Goal: Task Accomplishment & Management: Complete application form

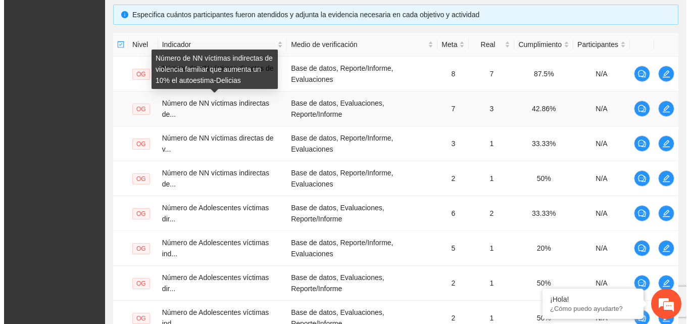
scroll to position [202, 0]
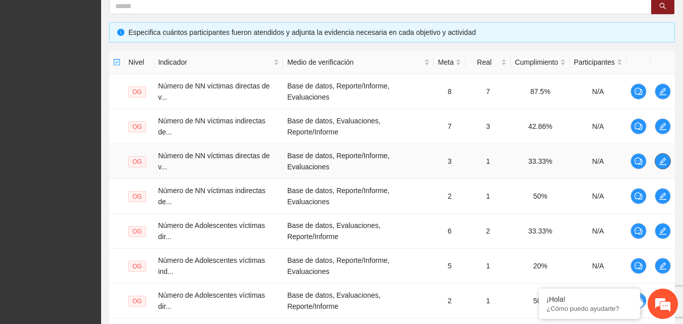
click at [666, 163] on icon "edit" at bounding box center [663, 161] width 8 height 8
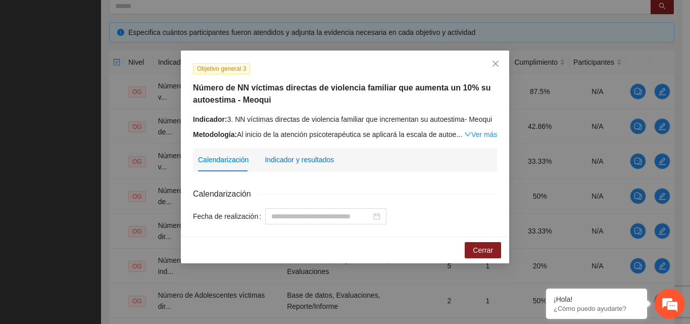
click at [319, 160] on div "Indicador y resultados" at bounding box center [299, 159] width 69 height 11
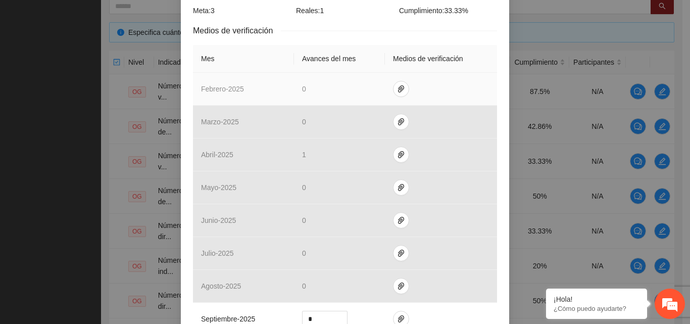
scroll to position [253, 0]
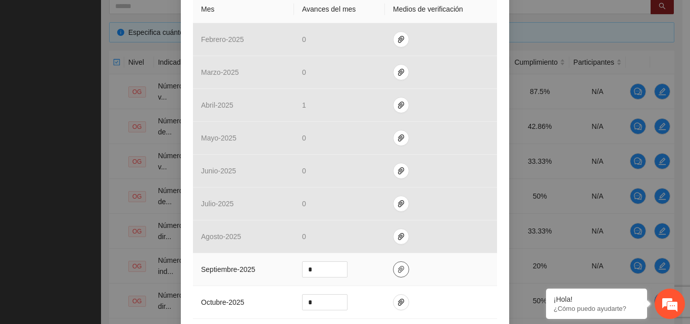
click at [398, 270] on icon "paper-clip" at bounding box center [401, 269] width 6 height 7
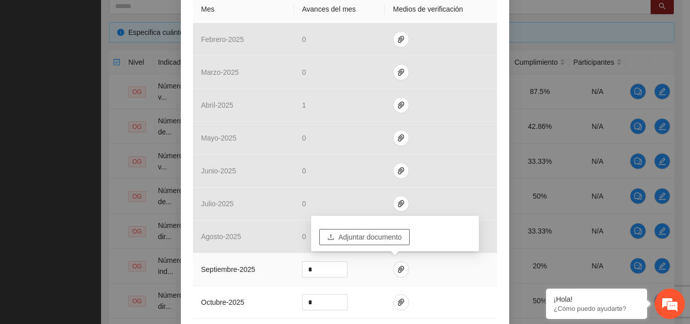
click at [379, 239] on span "Adjuntar documento" at bounding box center [370, 237] width 63 height 11
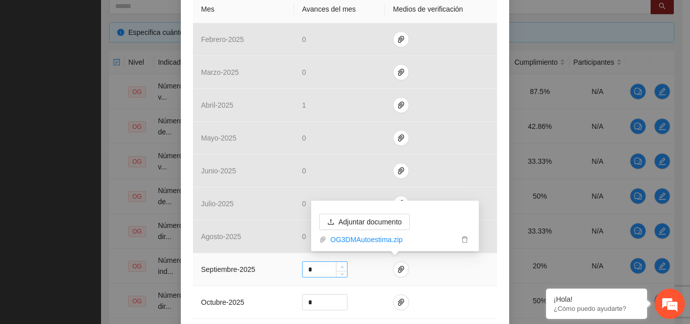
click at [339, 264] on span "up" at bounding box center [342, 267] width 6 height 6
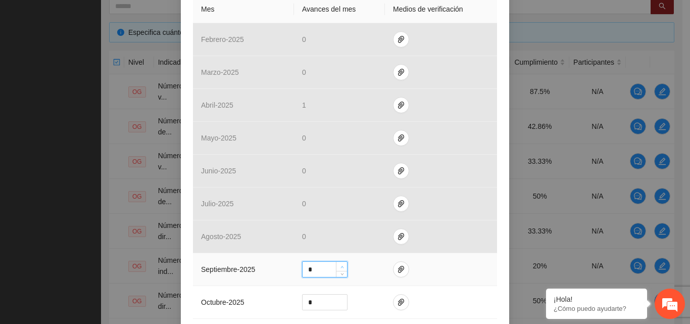
click at [339, 264] on span "up" at bounding box center [342, 267] width 6 height 6
click at [341, 274] on span "down" at bounding box center [342, 273] width 6 height 6
click at [341, 273] on icon "down" at bounding box center [342, 273] width 3 height 2
type input "*"
click at [315, 268] on input "*" at bounding box center [325, 269] width 44 height 15
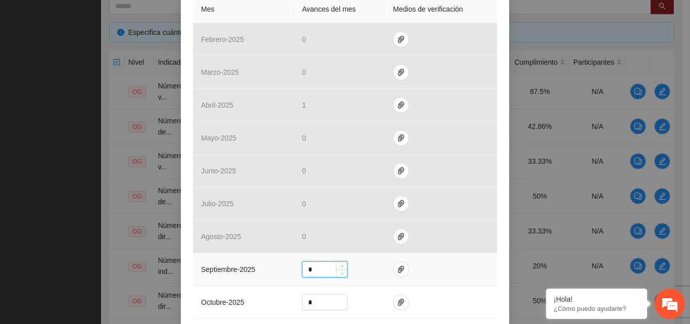
drag, startPoint x: 315, startPoint y: 268, endPoint x: 285, endPoint y: 264, distance: 30.1
click at [285, 264] on tr "septiembre - 2025 *" at bounding box center [345, 269] width 304 height 33
click at [341, 265] on icon "up" at bounding box center [343, 267] width 4 height 4
click at [341, 272] on icon "down" at bounding box center [342, 273] width 3 height 2
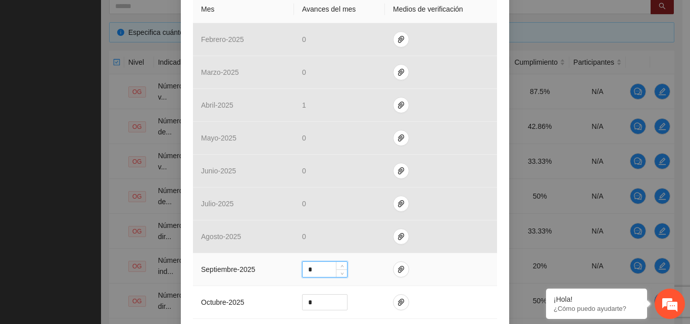
click at [305, 267] on input "*" at bounding box center [325, 269] width 44 height 15
click at [459, 274] on td at bounding box center [441, 269] width 112 height 33
click at [341, 265] on icon "up" at bounding box center [343, 267] width 4 height 4
type input "*"
click at [341, 265] on icon "up" at bounding box center [343, 267] width 4 height 4
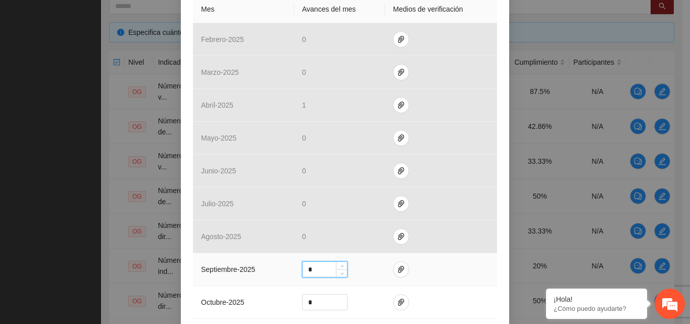
click at [455, 272] on td at bounding box center [441, 269] width 112 height 33
click at [398, 268] on icon "paper-clip" at bounding box center [401, 269] width 6 height 7
click at [439, 271] on td at bounding box center [441, 269] width 112 height 33
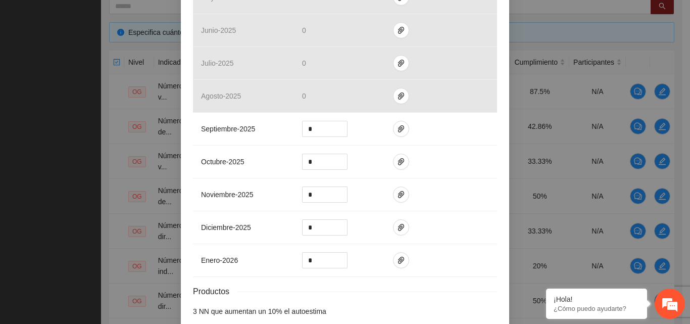
scroll to position [444, 0]
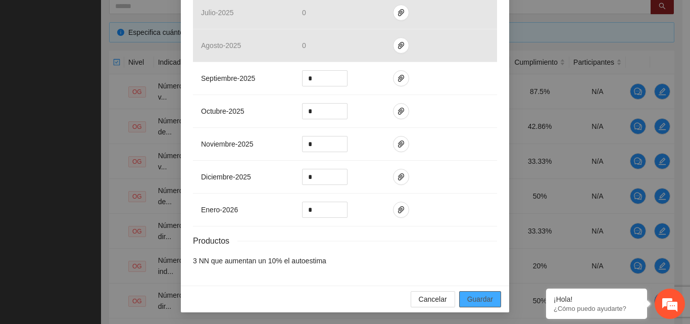
click at [472, 298] on span "Guardar" at bounding box center [481, 299] width 26 height 11
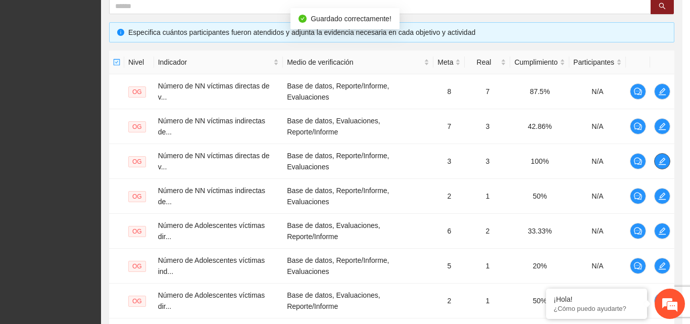
scroll to position [0, 0]
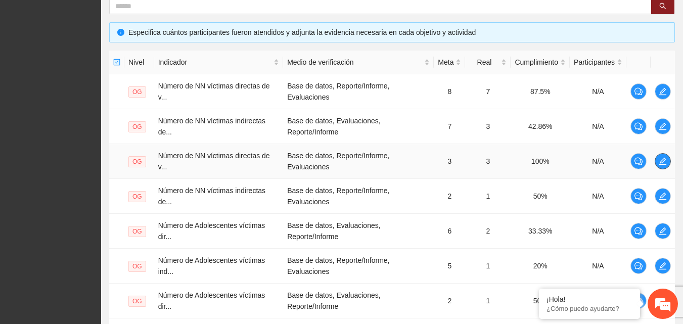
click at [660, 165] on button "button" at bounding box center [663, 161] width 16 height 16
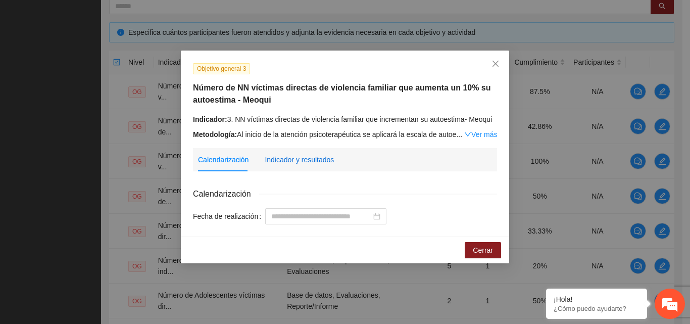
click at [295, 160] on div "Indicador y resultados" at bounding box center [299, 159] width 69 height 11
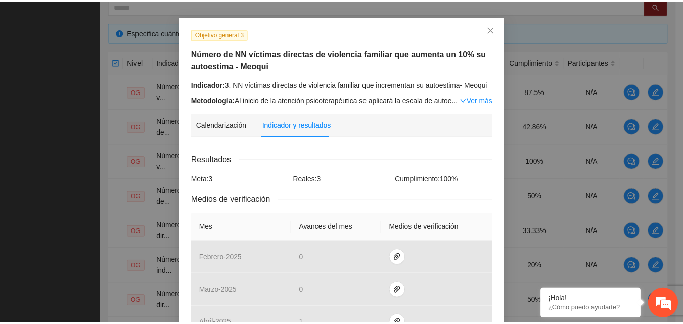
scroll to position [51, 0]
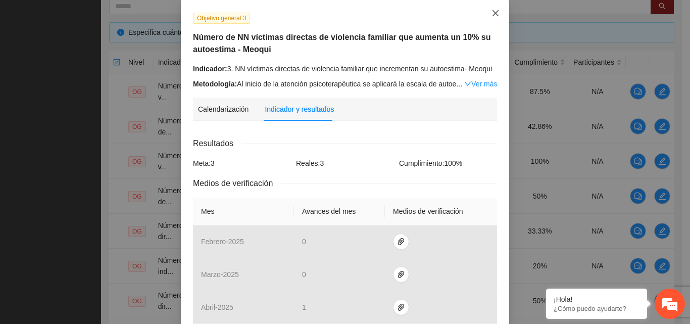
click at [492, 15] on icon "close" at bounding box center [496, 13] width 8 height 8
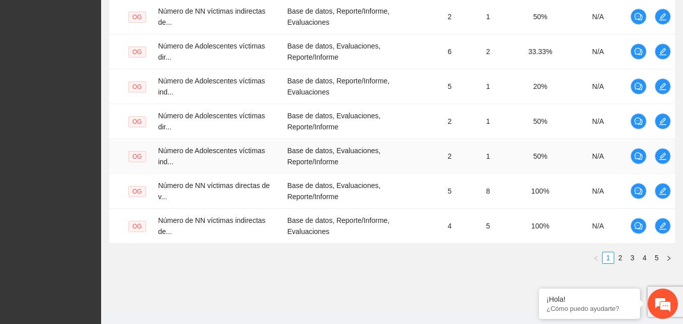
scroll to position [398, 0]
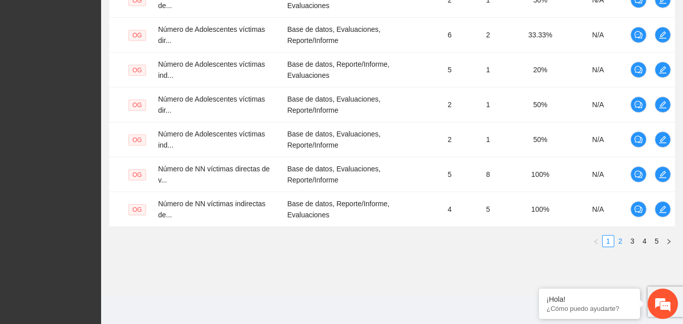
click at [622, 240] on link "2" at bounding box center [620, 241] width 11 height 11
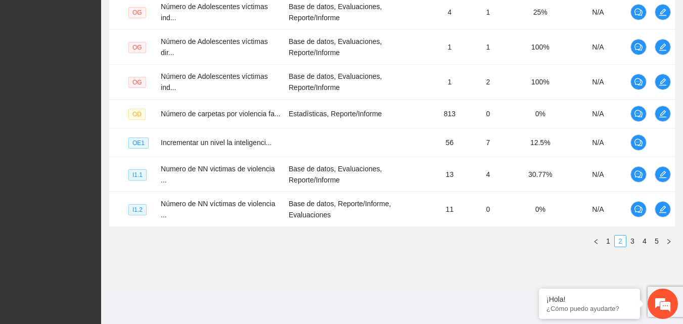
scroll to position [386, 0]
click at [631, 239] on link "3" at bounding box center [632, 241] width 11 height 11
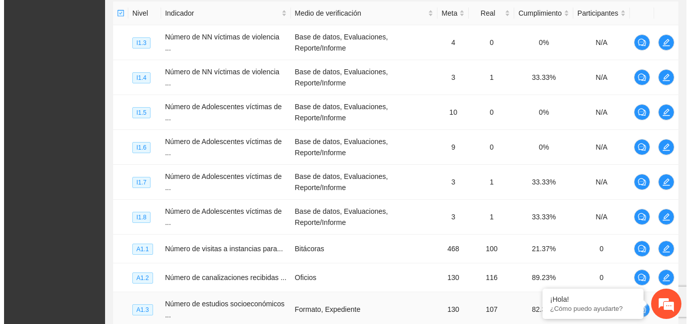
scroll to position [228, 0]
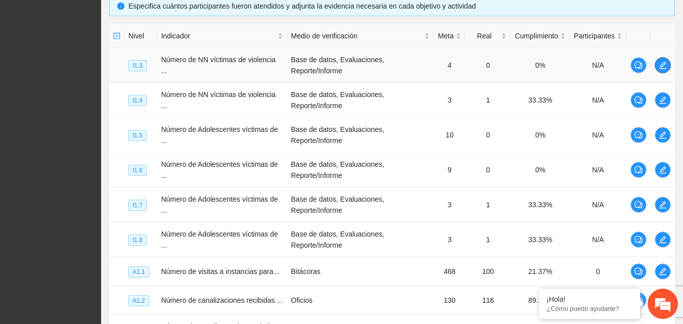
click at [661, 71] on button "button" at bounding box center [663, 65] width 16 height 16
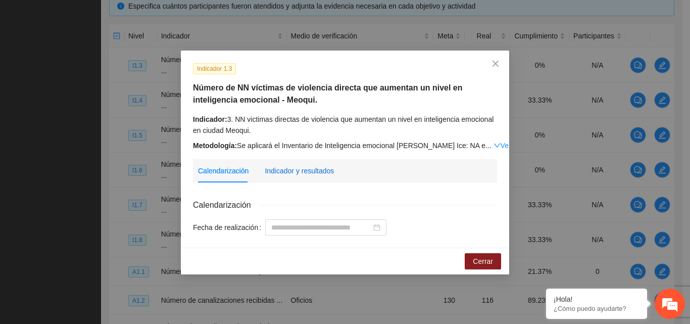
click at [317, 171] on div "Indicador y resultados" at bounding box center [299, 170] width 69 height 11
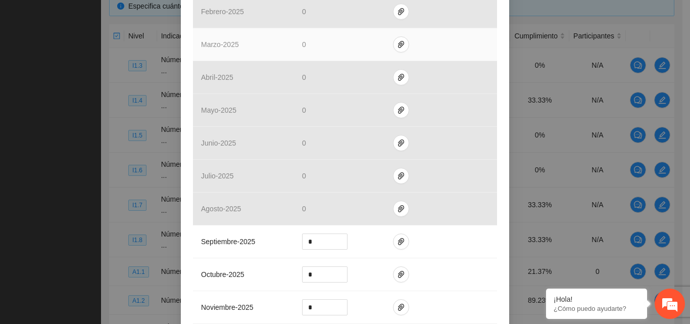
scroll to position [303, 0]
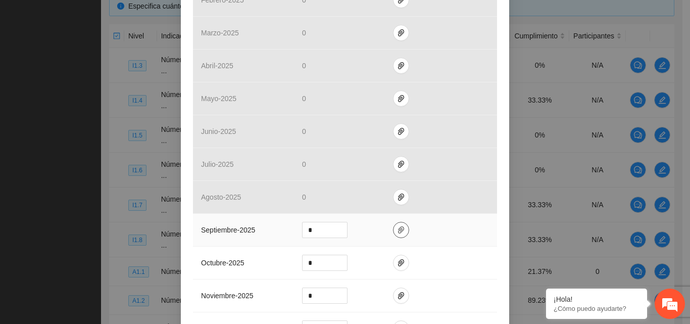
click at [399, 231] on icon "paper-clip" at bounding box center [401, 230] width 8 height 8
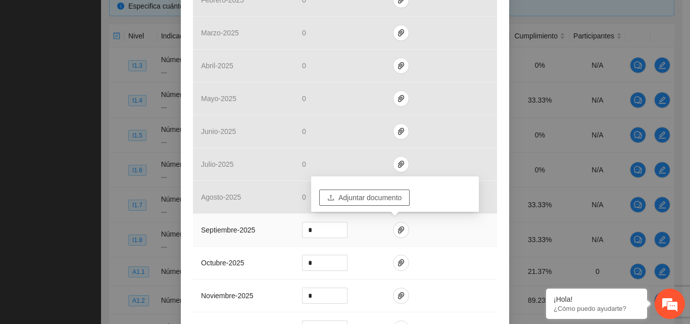
click at [348, 201] on span "Adjuntar documento" at bounding box center [370, 197] width 63 height 11
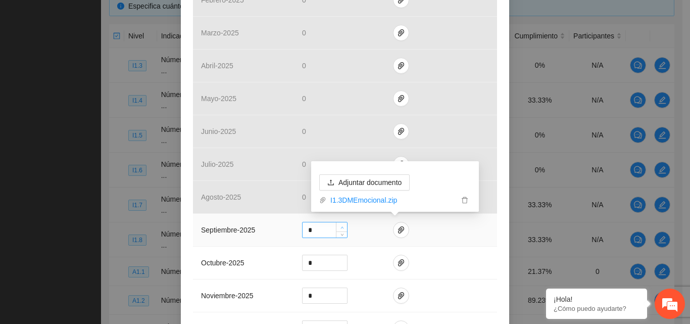
click at [341, 226] on icon "up" at bounding box center [343, 228] width 4 height 4
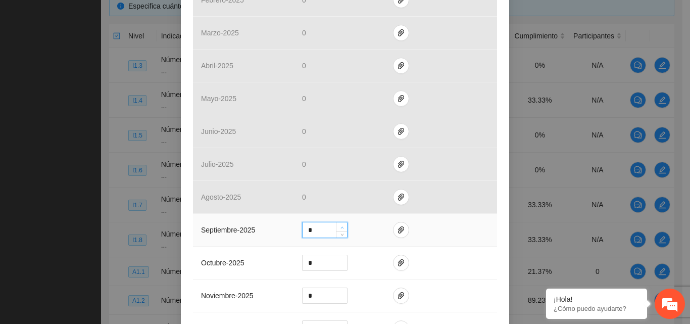
type input "*"
click at [341, 226] on icon "up" at bounding box center [343, 228] width 4 height 4
click at [454, 239] on td at bounding box center [441, 230] width 112 height 33
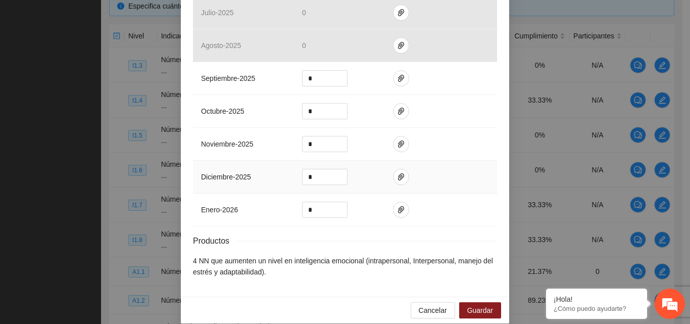
scroll to position [466, 0]
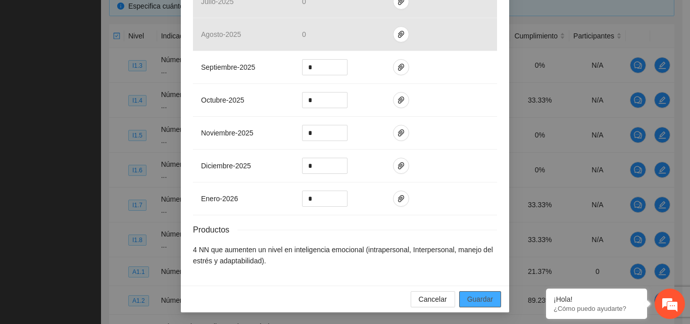
click at [490, 296] on button "Guardar" at bounding box center [480, 299] width 42 height 16
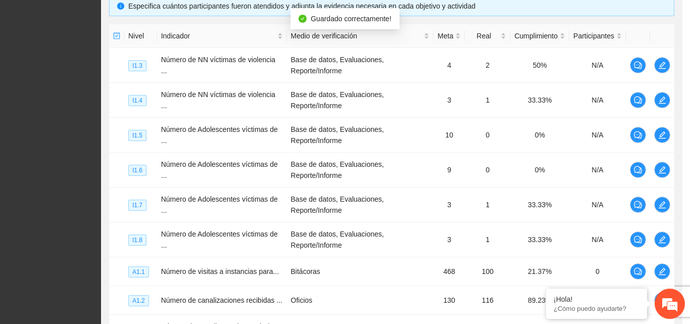
scroll to position [416, 0]
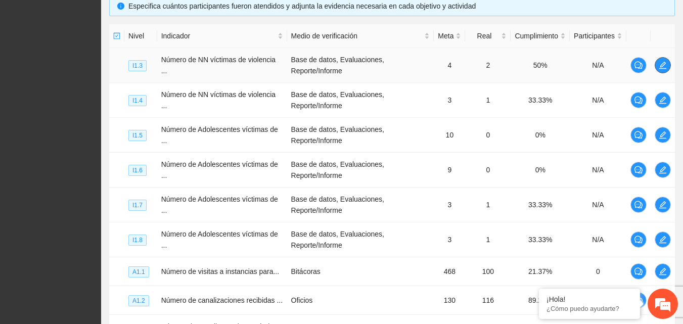
click at [660, 64] on icon "edit" at bounding box center [663, 65] width 8 height 8
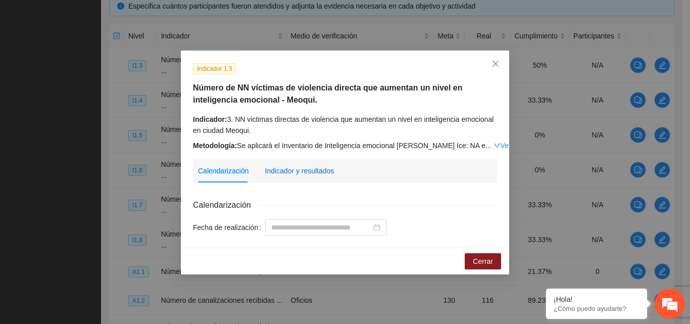
click at [306, 171] on div "Indicador y resultados" at bounding box center [299, 170] width 69 height 11
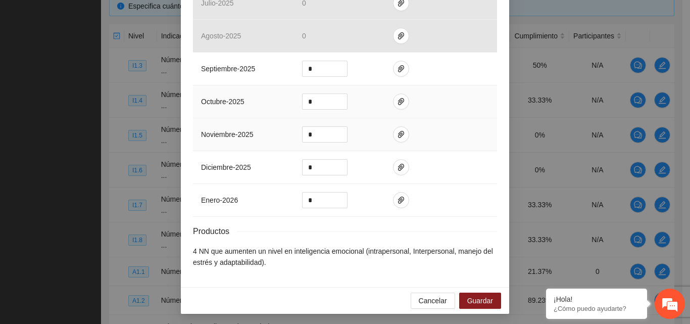
scroll to position [466, 0]
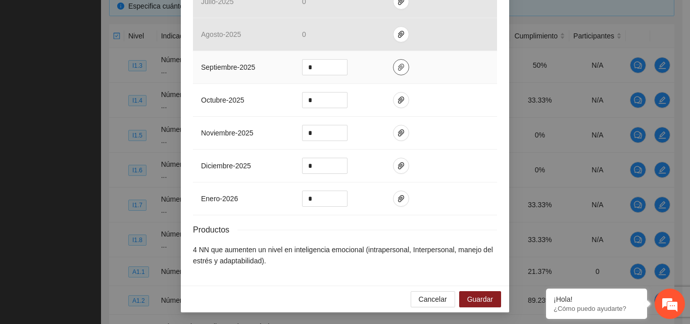
click at [397, 69] on icon "paper-clip" at bounding box center [401, 67] width 8 height 8
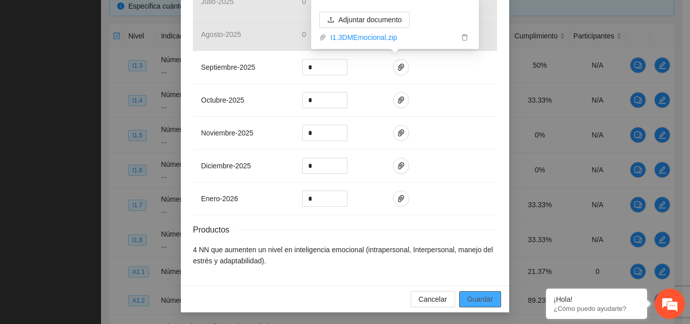
click at [478, 301] on span "Guardar" at bounding box center [481, 299] width 26 height 11
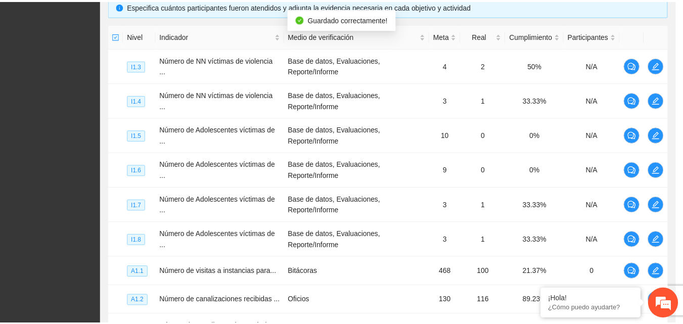
scroll to position [416, 0]
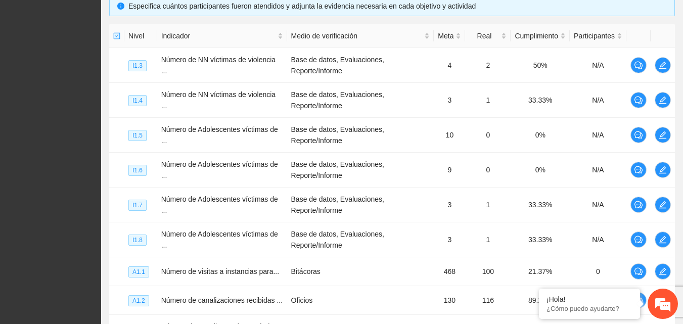
click at [38, 114] on div "Proyectos Activos La información contenida en este sitio es confidencial y para…" at bounding box center [50, 127] width 101 height 710
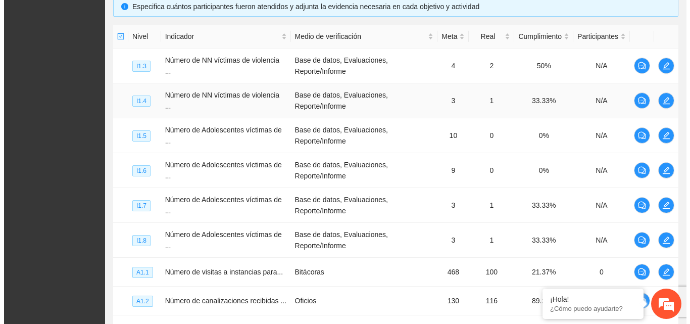
scroll to position [228, 0]
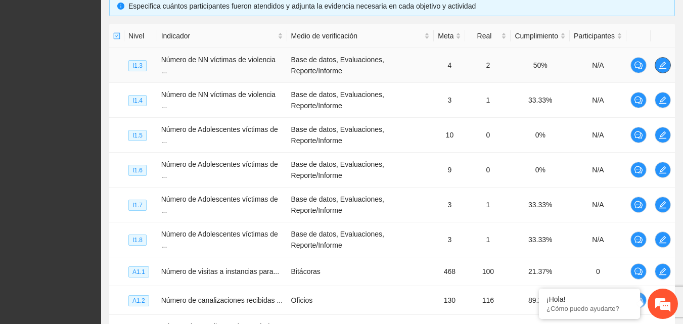
click at [658, 70] on button "button" at bounding box center [663, 65] width 16 height 16
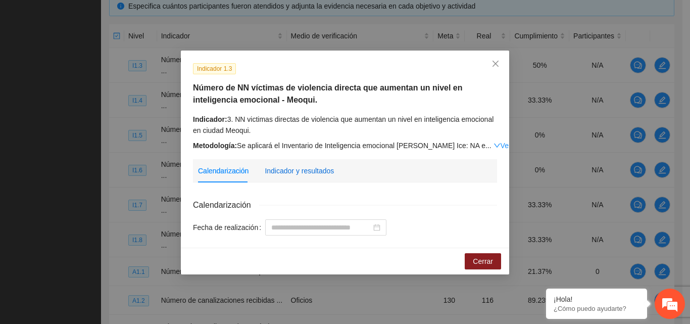
click at [322, 171] on div "Indicador y resultados" at bounding box center [299, 170] width 69 height 11
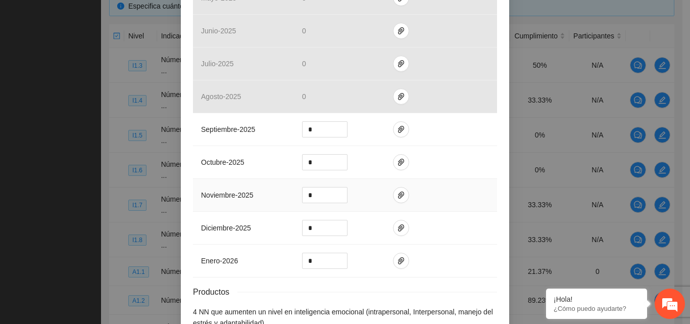
scroll to position [404, 0]
click at [397, 132] on icon "paper-clip" at bounding box center [401, 129] width 8 height 8
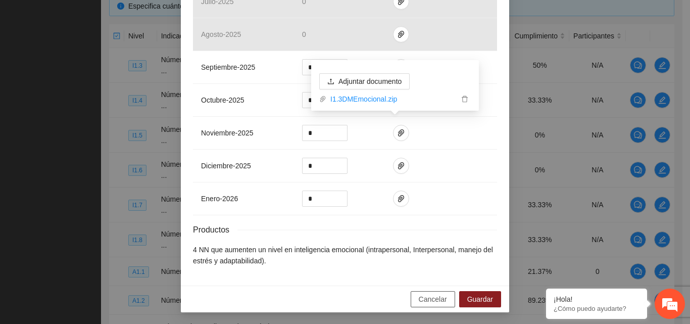
click at [439, 302] on span "Cancelar" at bounding box center [433, 299] width 28 height 11
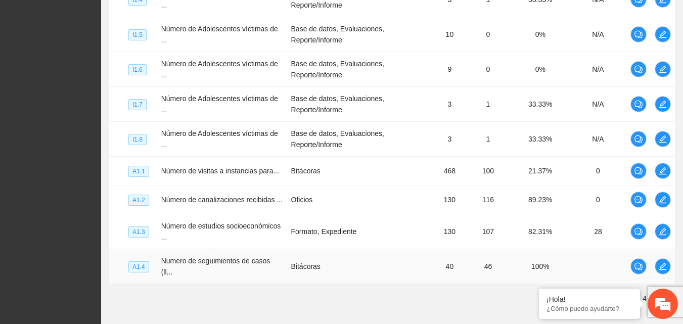
scroll to position [380, 0]
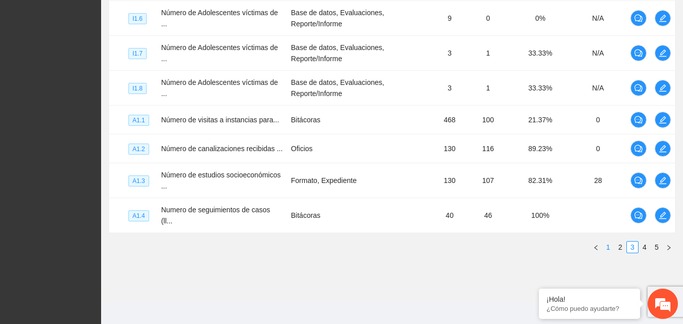
click at [608, 244] on link "1" at bounding box center [608, 247] width 11 height 11
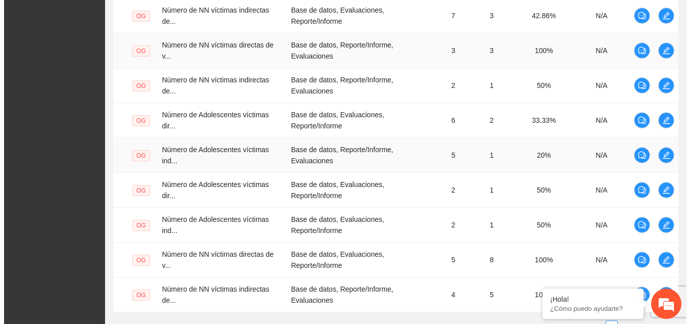
scroll to position [228, 0]
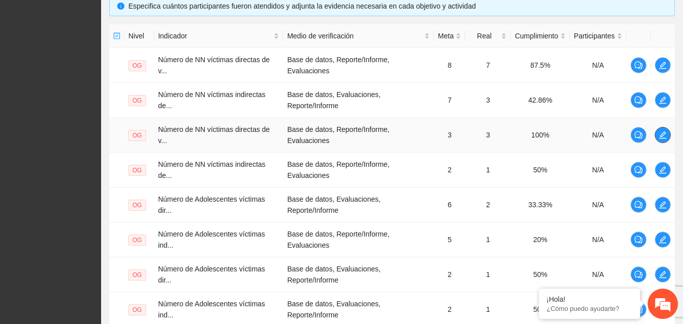
click at [664, 133] on icon "edit" at bounding box center [663, 135] width 8 height 8
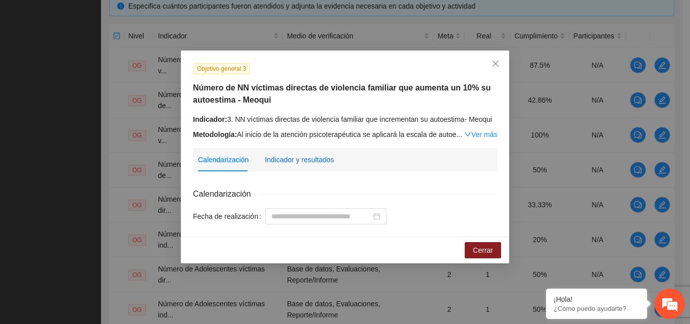
click at [290, 159] on div "Indicador y resultados" at bounding box center [299, 159] width 69 height 11
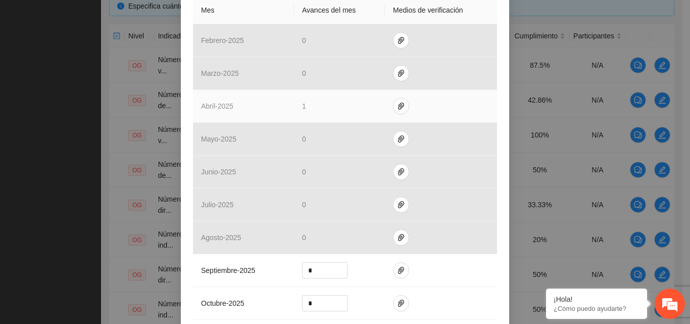
scroll to position [253, 0]
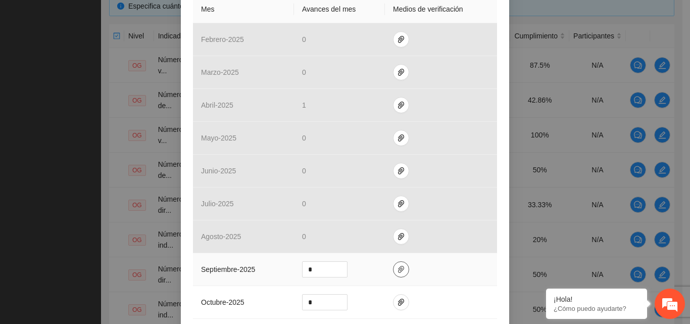
click at [393, 264] on button "button" at bounding box center [401, 269] width 16 height 16
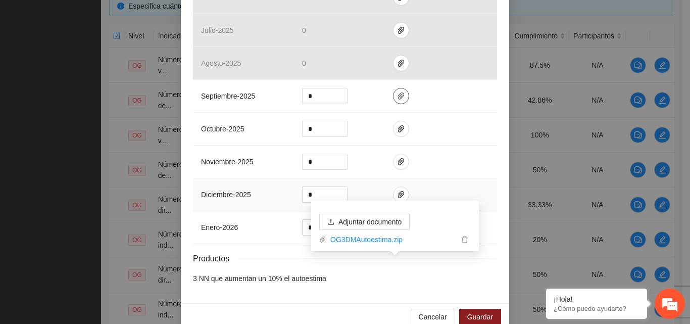
scroll to position [444, 0]
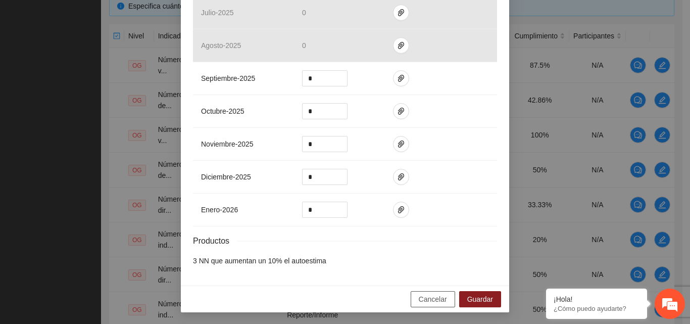
click at [434, 304] on span "Cancelar" at bounding box center [433, 299] width 28 height 11
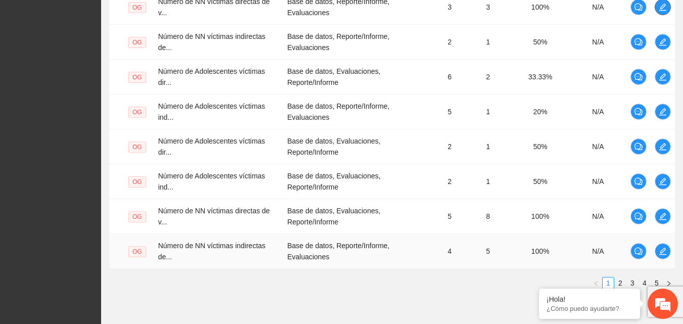
scroll to position [398, 0]
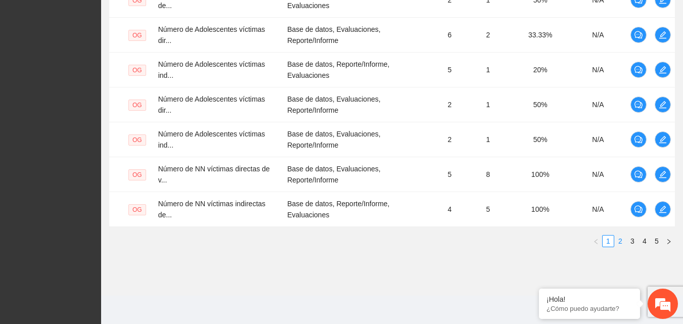
click at [619, 241] on link "2" at bounding box center [620, 241] width 11 height 11
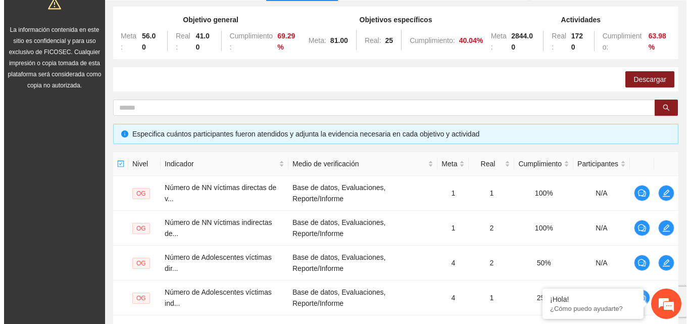
scroll to position [101, 0]
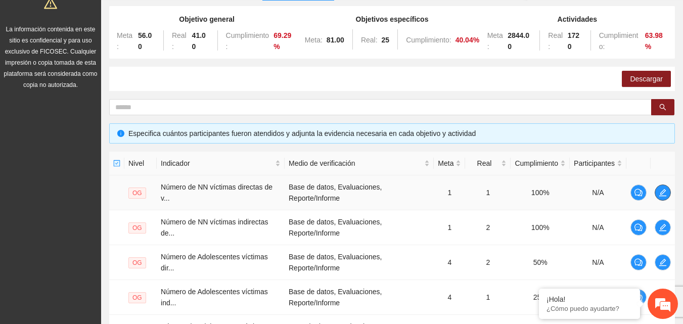
click at [664, 192] on icon "edit" at bounding box center [662, 192] width 7 height 7
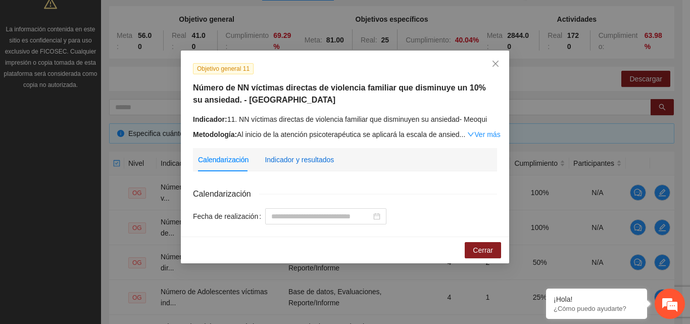
drag, startPoint x: 314, startPoint y: 161, endPoint x: 301, endPoint y: 163, distance: 13.3
click at [314, 161] on div "Indicador y resultados" at bounding box center [299, 159] width 69 height 11
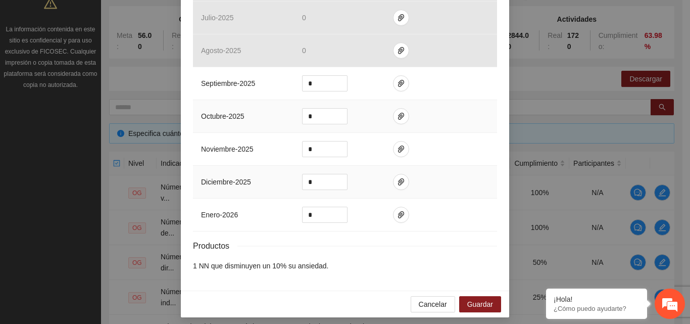
scroll to position [444, 0]
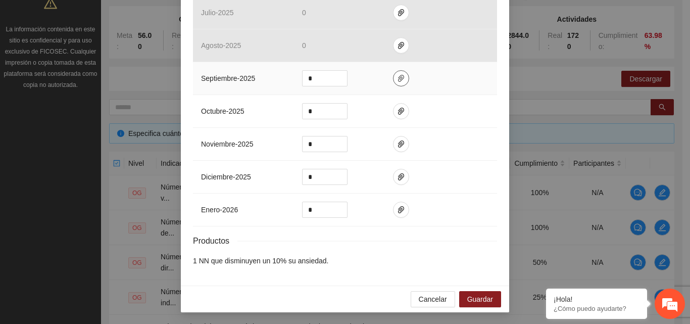
click at [399, 78] on icon "paper-clip" at bounding box center [401, 78] width 8 height 8
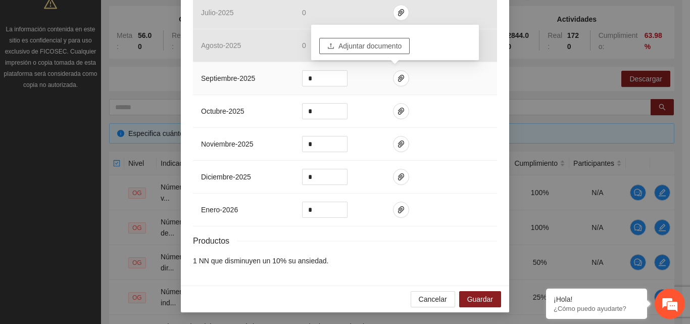
click at [387, 47] on span "Adjuntar documento" at bounding box center [370, 45] width 63 height 11
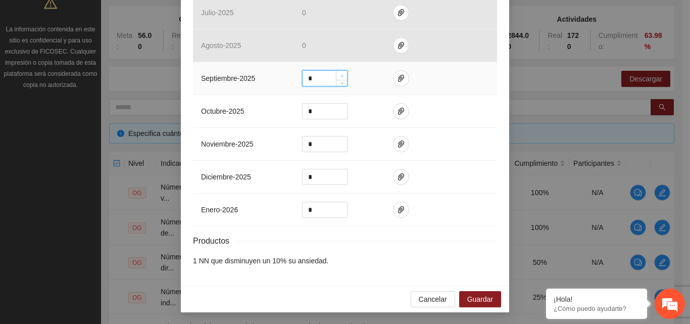
click at [341, 74] on icon "up" at bounding box center [343, 76] width 4 height 4
type input "*"
click at [341, 74] on icon "up" at bounding box center [343, 76] width 4 height 4
click at [464, 308] on div "Cancelar Guardar" at bounding box center [345, 299] width 329 height 27
click at [470, 300] on span "Guardar" at bounding box center [481, 299] width 26 height 11
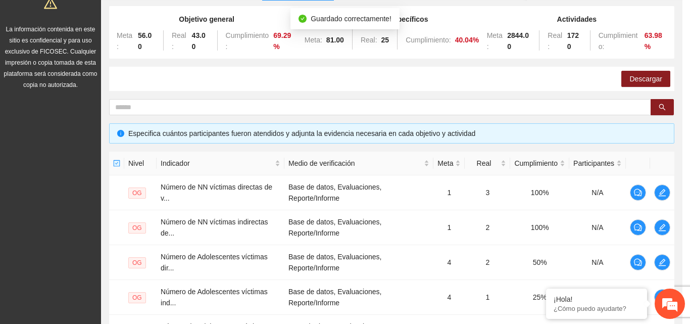
scroll to position [393, 0]
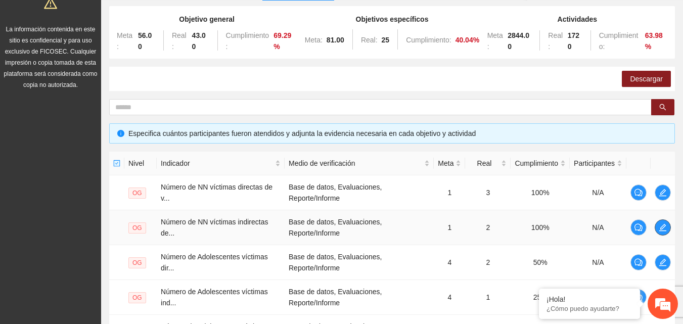
click at [663, 228] on icon "edit" at bounding box center [662, 227] width 7 height 7
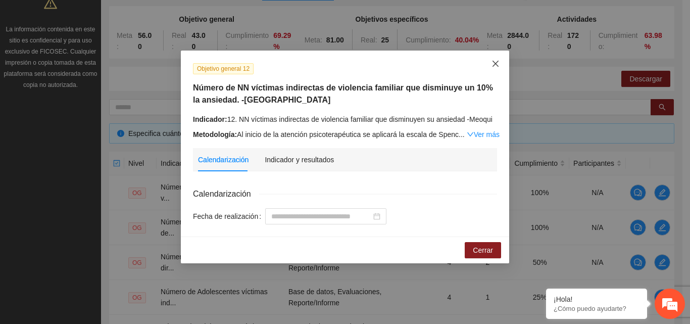
click at [494, 63] on icon "close" at bounding box center [496, 64] width 8 height 8
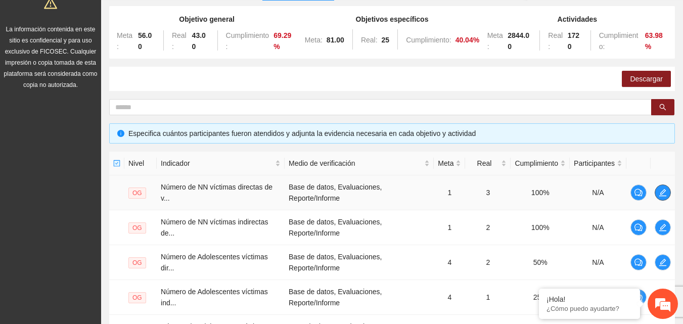
click at [665, 190] on icon "edit" at bounding box center [662, 192] width 7 height 7
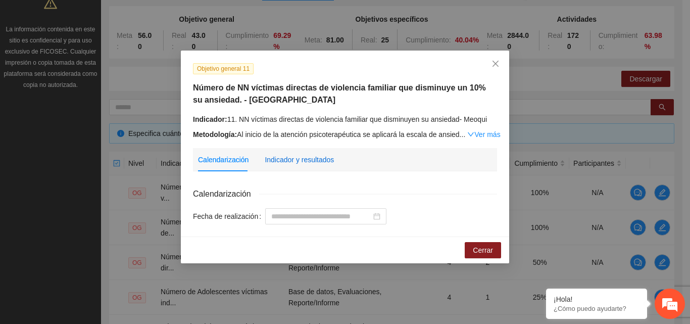
click at [279, 159] on div "Indicador y resultados" at bounding box center [299, 159] width 69 height 11
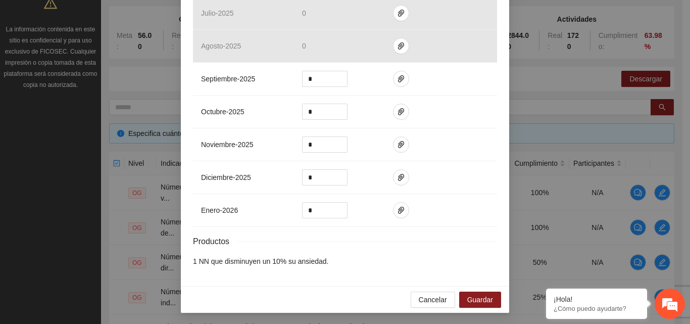
scroll to position [444, 0]
click at [481, 301] on span "Guardar" at bounding box center [481, 299] width 26 height 11
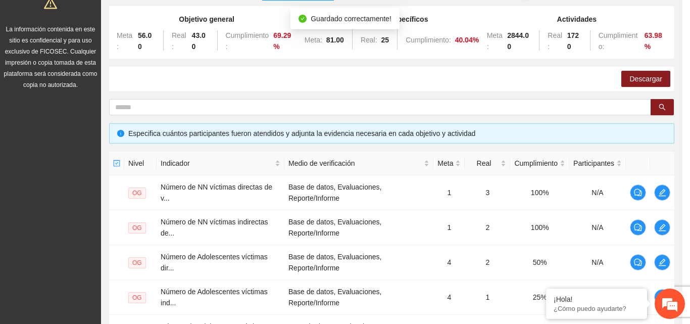
scroll to position [393, 0]
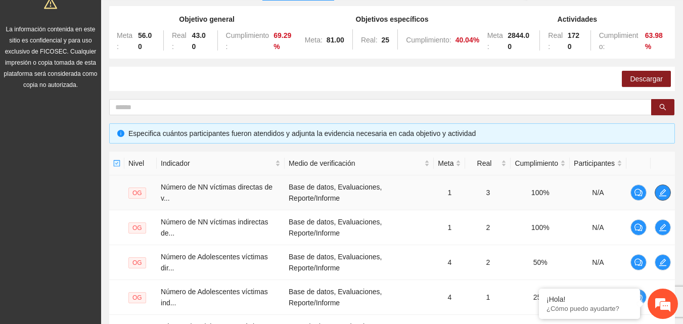
click at [661, 196] on icon "edit" at bounding box center [662, 192] width 7 height 7
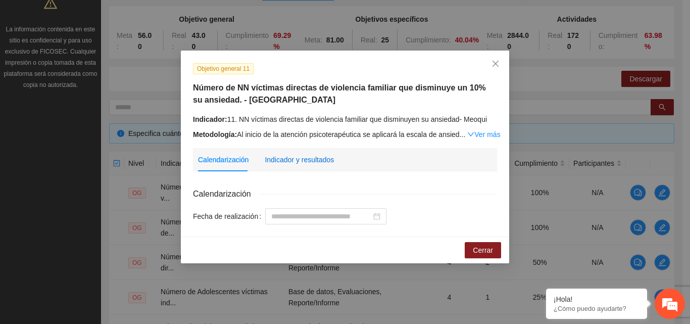
click at [275, 154] on div "Indicador y resultados" at bounding box center [299, 159] width 69 height 11
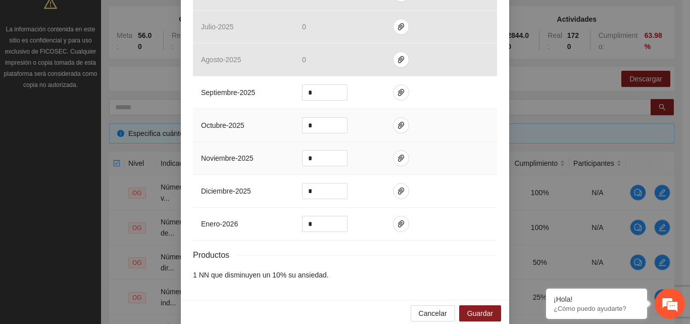
scroll to position [444, 0]
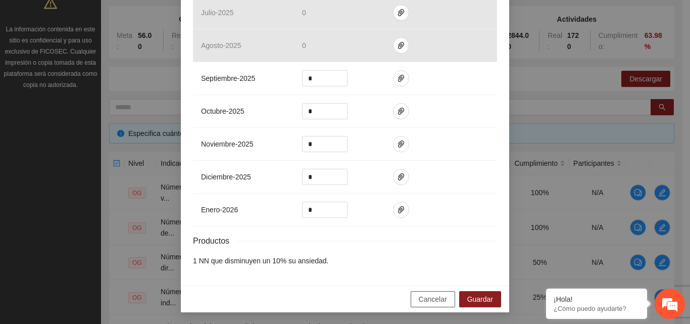
click at [424, 299] on span "Cancelar" at bounding box center [433, 299] width 28 height 11
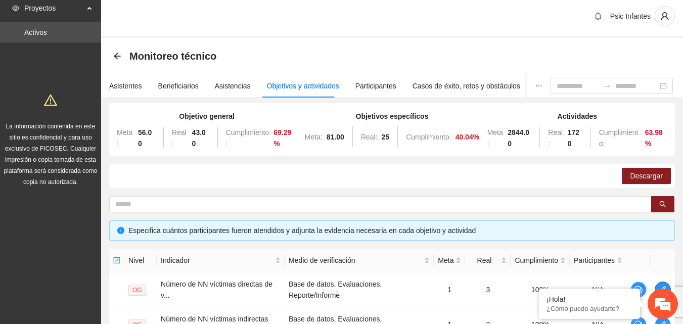
scroll to position [0, 0]
